Goal: Obtain resource: Download file/media

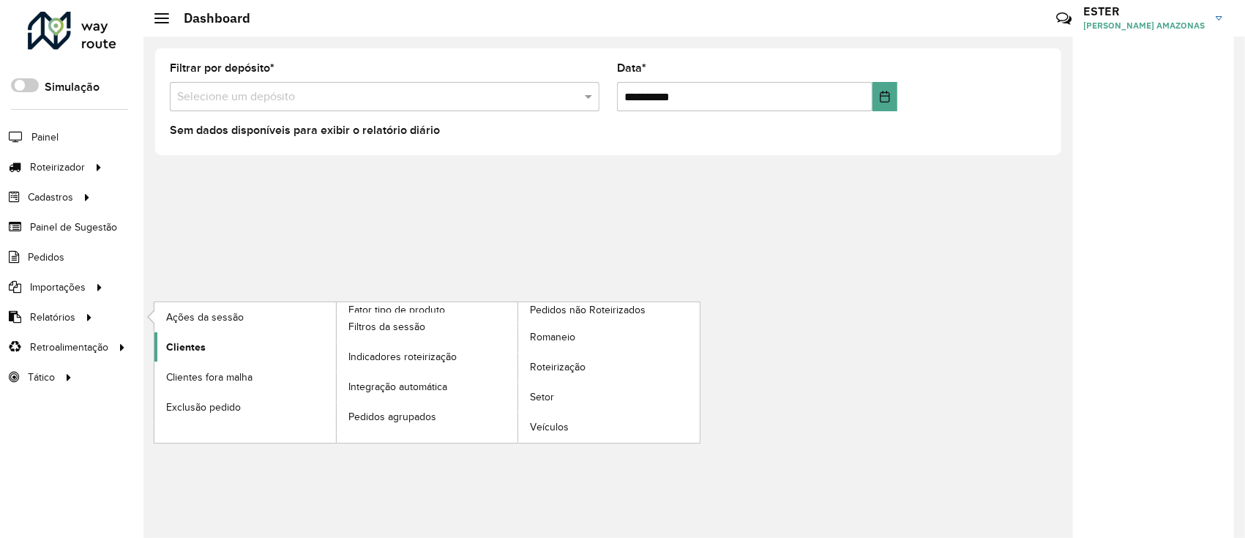
click at [187, 341] on span "Clientes" at bounding box center [186, 347] width 40 height 15
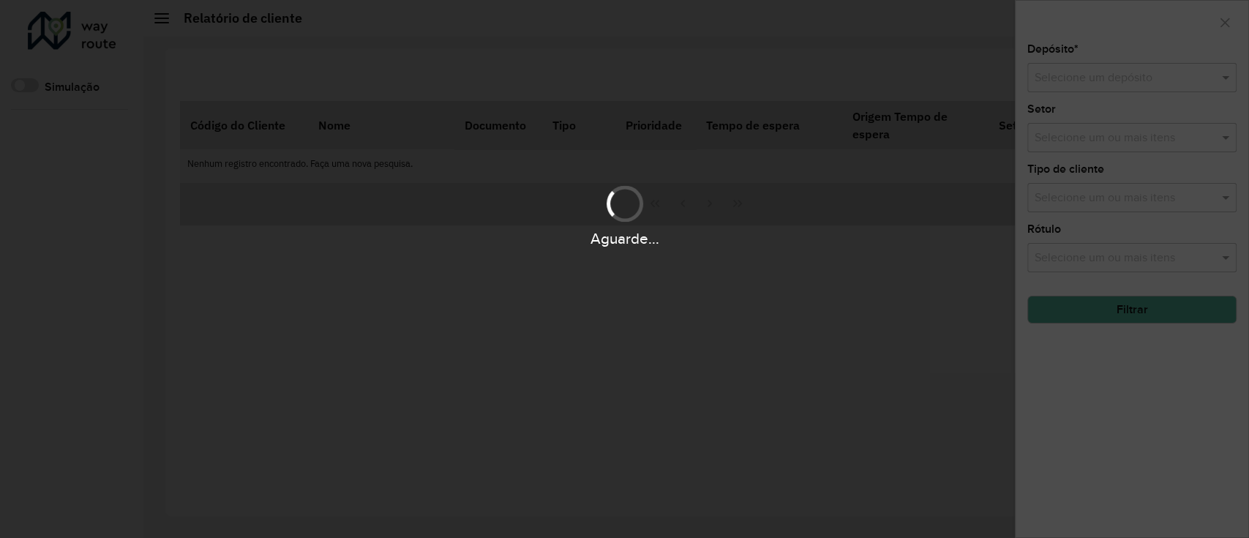
click at [1078, 80] on div "Aguarde..." at bounding box center [624, 269] width 1249 height 538
click at [1070, 75] on div "Aguarde..." at bounding box center [624, 269] width 1249 height 538
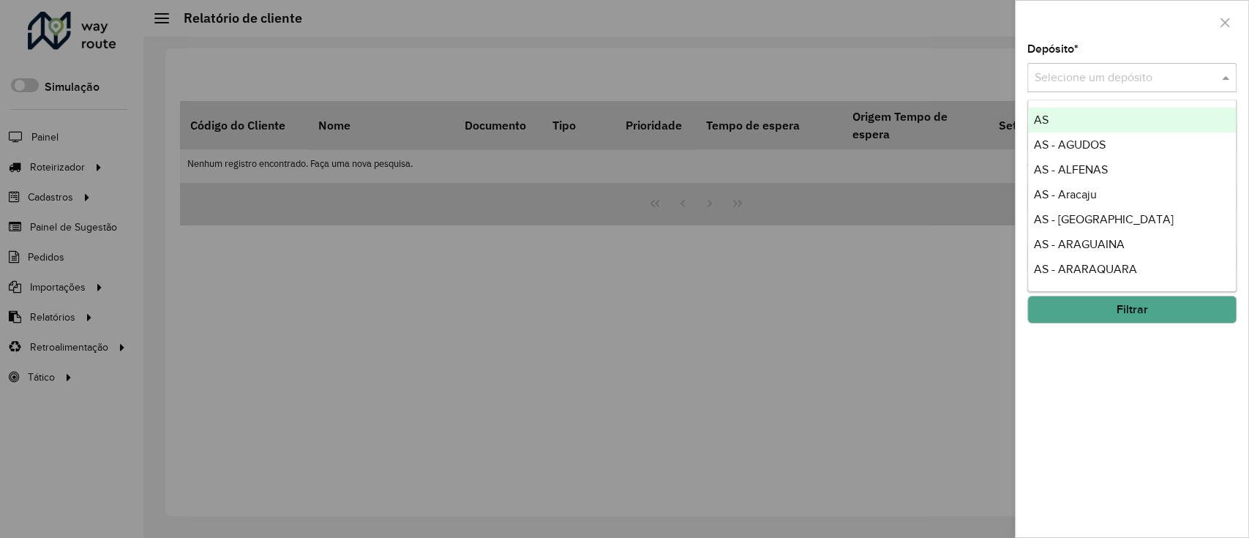
click at [1068, 75] on input "text" at bounding box center [1117, 79] width 165 height 18
type input "*"
type input "***"
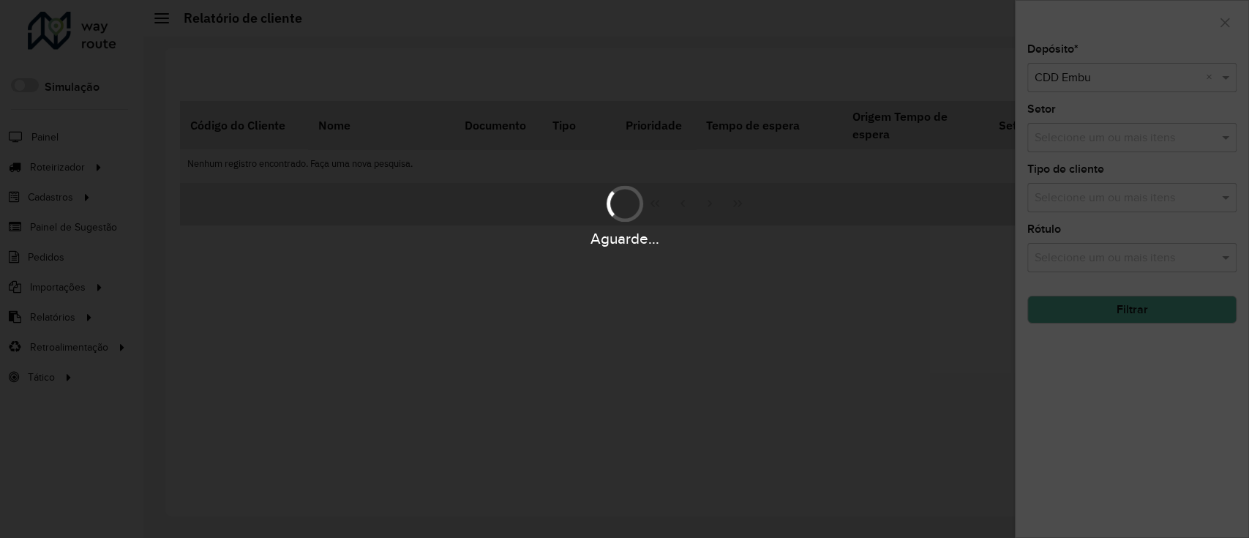
click at [1180, 304] on div "Aguarde..." at bounding box center [624, 269] width 1249 height 538
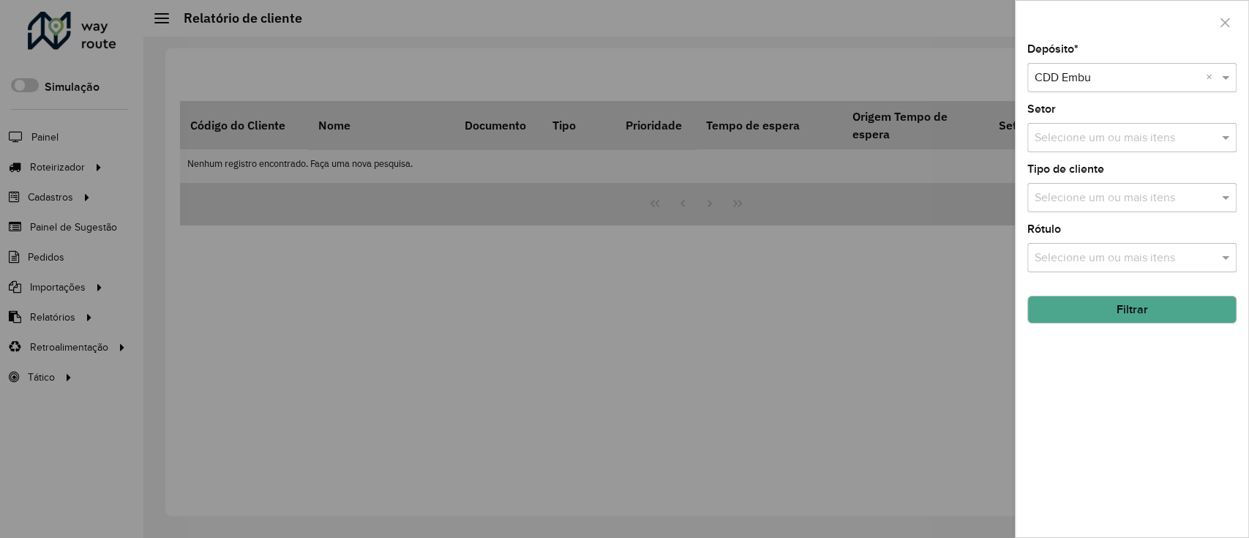
click at [1180, 304] on button "Filtrar" at bounding box center [1131, 310] width 209 height 28
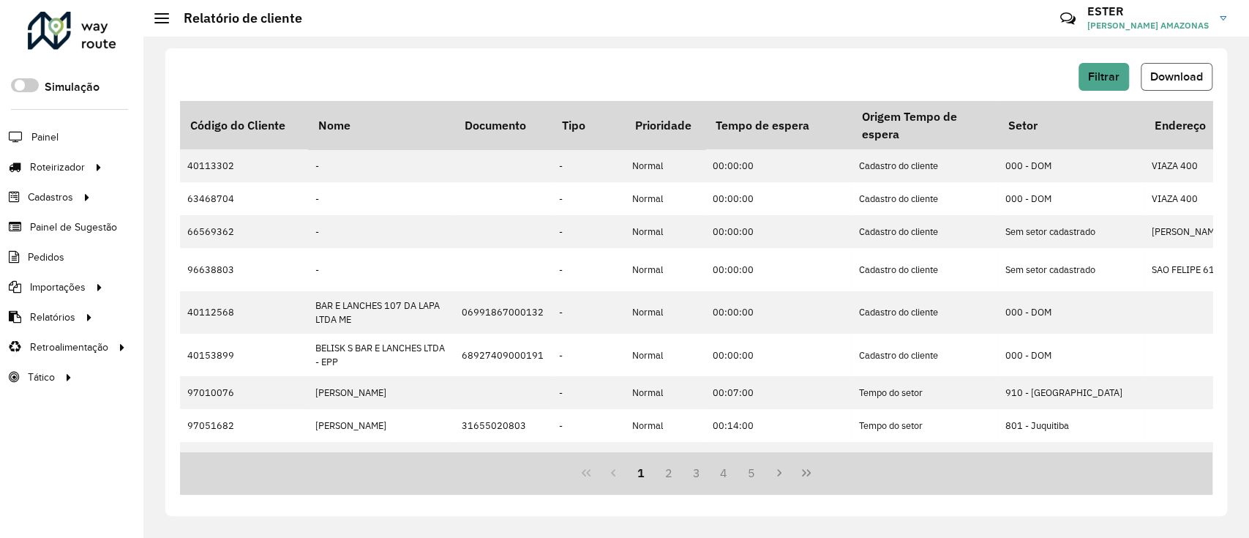
click at [1189, 75] on span "Download" at bounding box center [1176, 76] width 53 height 12
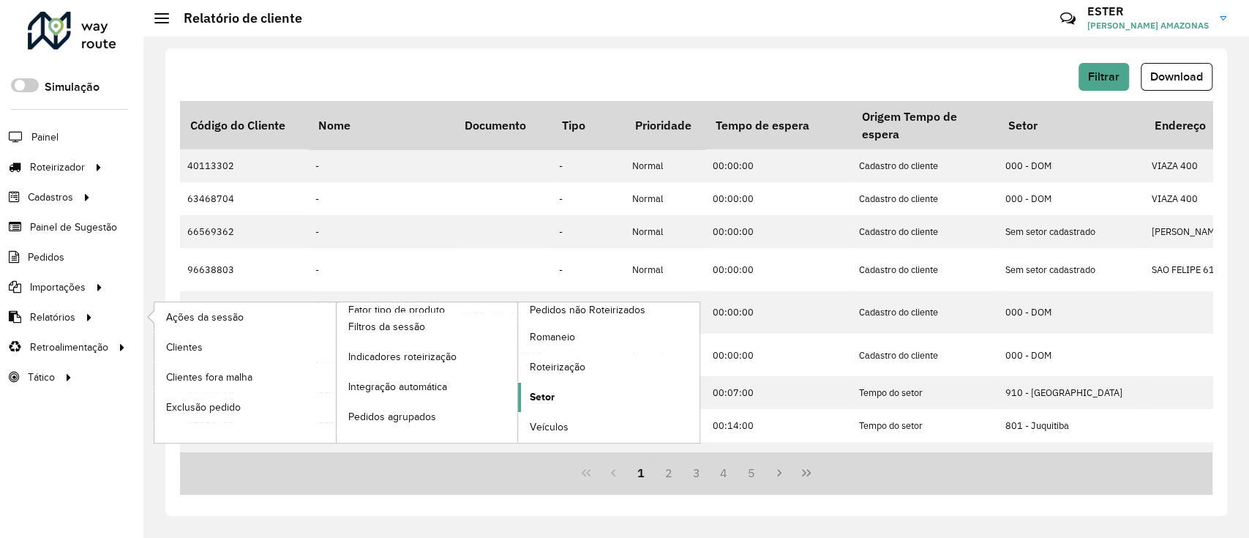
click at [533, 398] on span "Setor" at bounding box center [542, 396] width 25 height 15
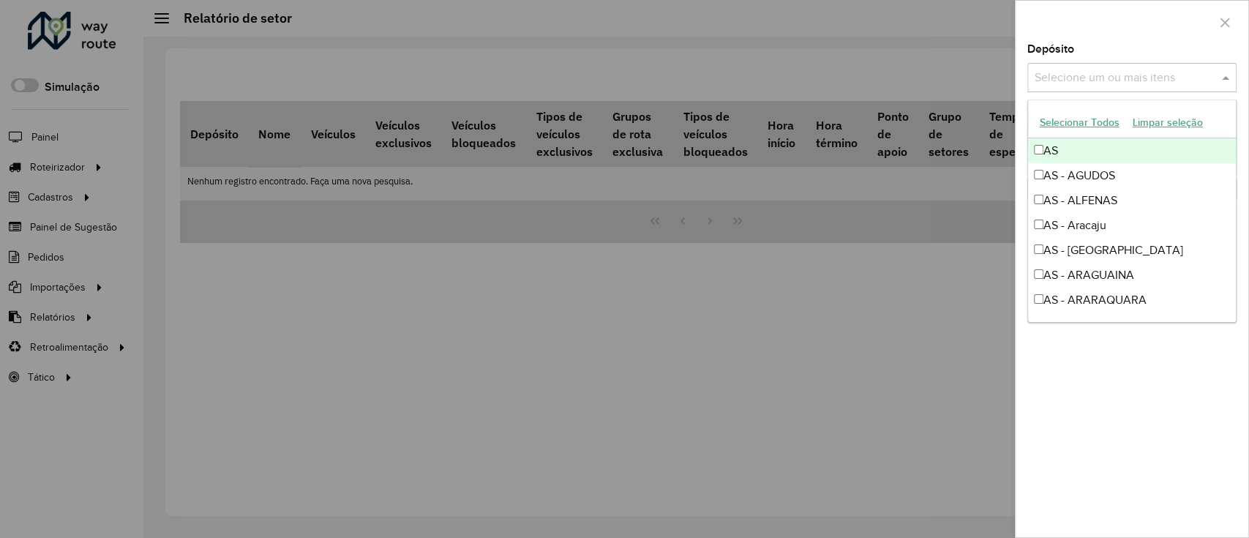
click at [1054, 77] on input "text" at bounding box center [1124, 79] width 187 height 18
type input "***"
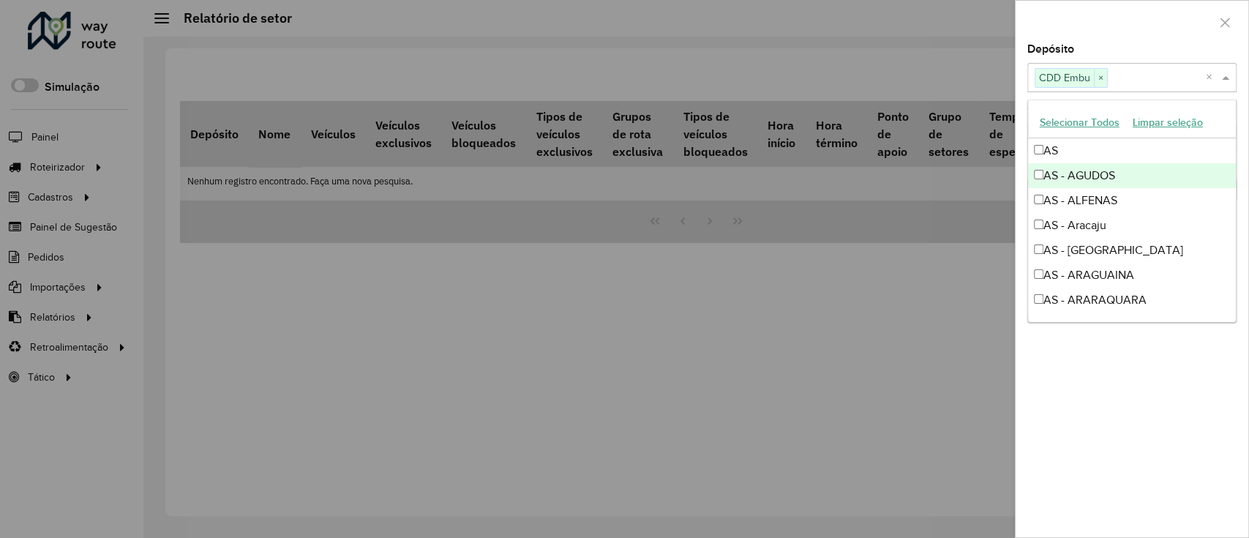
click at [1098, 21] on div at bounding box center [1132, 22] width 233 height 43
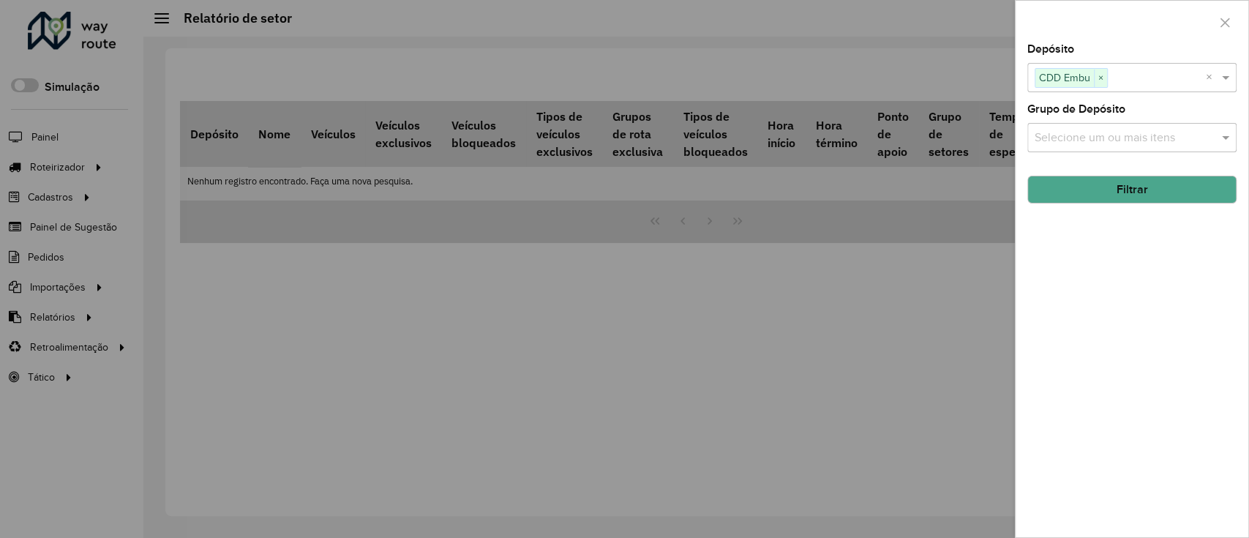
click at [1134, 194] on button "Filtrar" at bounding box center [1131, 190] width 209 height 28
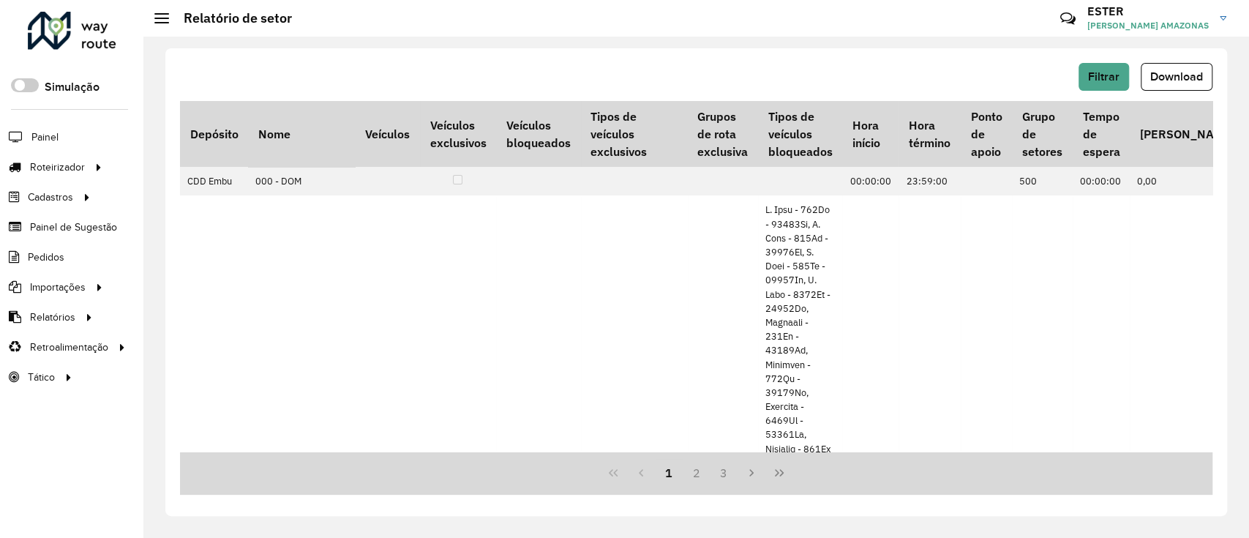
click at [1166, 74] on span "Download" at bounding box center [1176, 76] width 53 height 12
